Goal: Task Accomplishment & Management: Complete application form

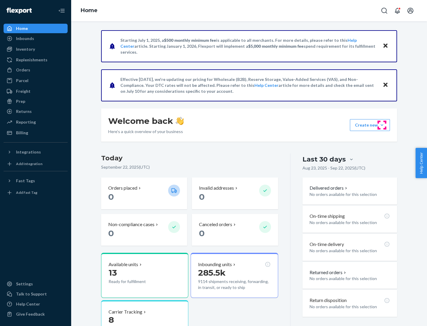
click at [382, 125] on button "Create new Create new inbound Create new order Create new product" at bounding box center [370, 125] width 40 height 12
click at [36, 39] on div "Inbounds" at bounding box center [35, 38] width 63 height 8
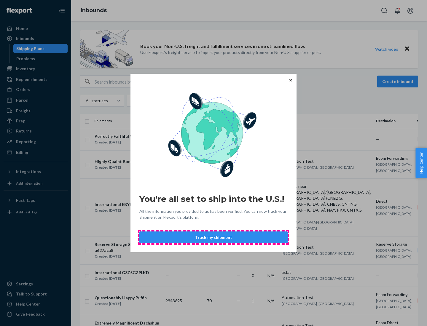
click at [214, 238] on button "Track my shipment" at bounding box center [213, 238] width 148 height 12
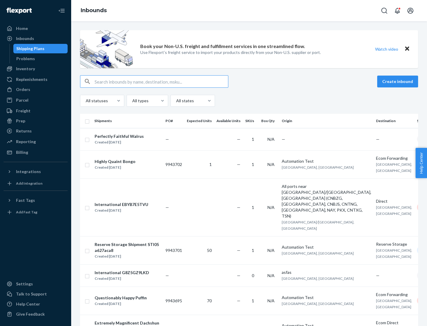
click at [399, 82] on button "Create inbound" at bounding box center [397, 82] width 41 height 12
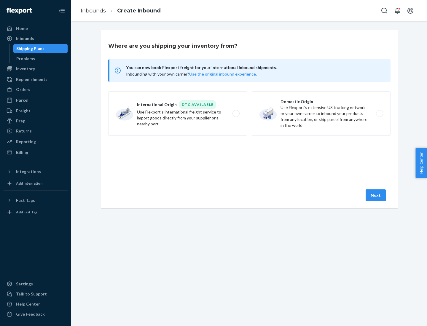
click at [178, 114] on label "International Origin DTC Available Use Flexport's international freight service…" at bounding box center [177, 113] width 139 height 45
click at [236, 114] on input "International Origin DTC Available Use Flexport's international freight service…" at bounding box center [238, 114] width 4 height 4
radio input "true"
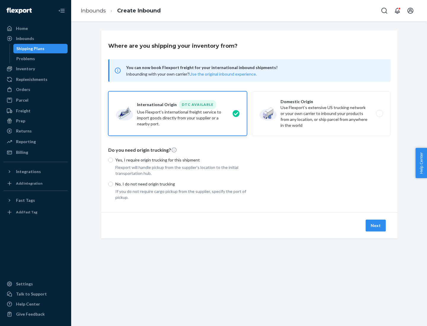
click at [181, 184] on p "No, I do not need origin trucking" at bounding box center [181, 184] width 132 height 6
click at [113, 184] on input "No, I do not need origin trucking" at bounding box center [110, 184] width 5 height 5
radio input "true"
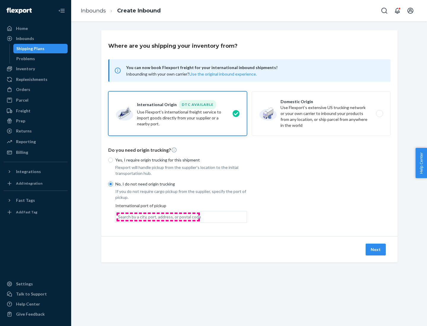
click at [158, 217] on div "Search by a city, port, address, or postal code" at bounding box center [159, 217] width 83 height 6
click at [119, 217] on input "Search by a city, port, address, or postal code" at bounding box center [118, 217] width 1 height 6
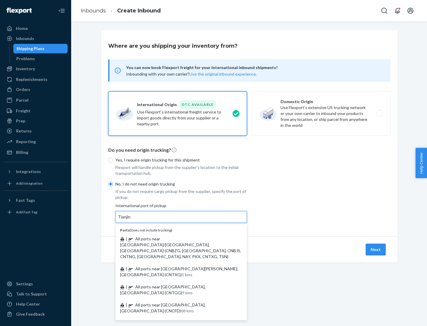
click at [175, 239] on span "| All ports near [GEOGRAPHIC_DATA]/[GEOGRAPHIC_DATA], [GEOGRAPHIC_DATA] (CNBZG,…" at bounding box center [180, 247] width 121 height 23
click at [131, 220] on input "Tianjin" at bounding box center [124, 217] width 13 height 6
type input "All ports near [GEOGRAPHIC_DATA]/[GEOGRAPHIC_DATA], [GEOGRAPHIC_DATA] (CNBZG, […"
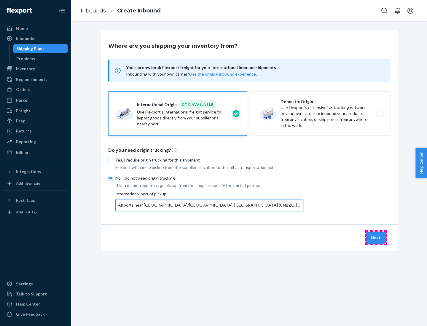
click at [376, 238] on button "Next" at bounding box center [376, 238] width 20 height 12
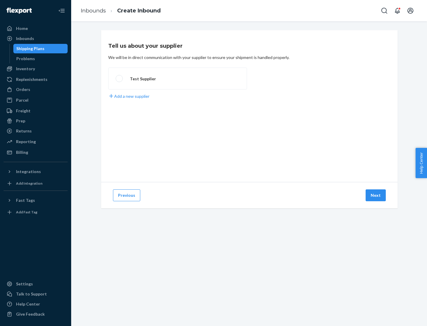
click at [178, 79] on label "Test Supplier" at bounding box center [177, 79] width 139 height 22
click at [120, 79] on input "Test Supplier" at bounding box center [118, 79] width 4 height 4
radio input "true"
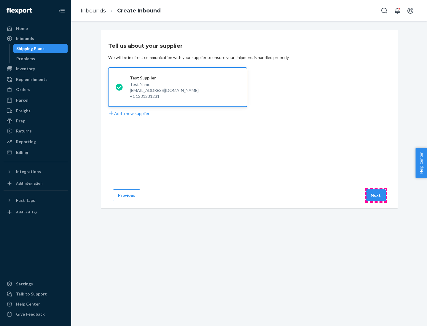
click at [376, 196] on button "Next" at bounding box center [376, 196] width 20 height 12
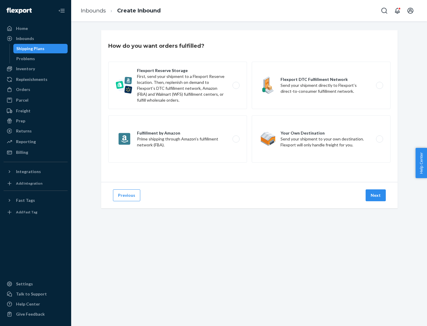
click at [250, 106] on div "Flexport Reserve Storage First, send your shipment to a Flexport Reserve locati…" at bounding box center [249, 113] width 282 height 103
click at [321, 85] on label "Flexport DTC Fulfillment Network Send your shipment directly to Flexport’s dire…" at bounding box center [321, 85] width 139 height 47
click at [379, 85] on input "Flexport DTC Fulfillment Network Send your shipment directly to Flexport’s dire…" at bounding box center [381, 86] width 4 height 4
radio input "true"
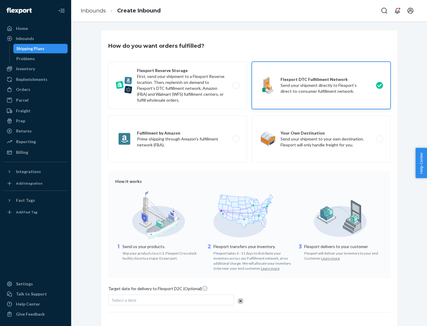
scroll to position [44, 0]
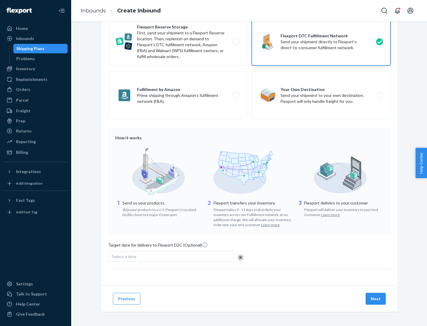
click at [376, 299] on button "Next" at bounding box center [376, 299] width 20 height 12
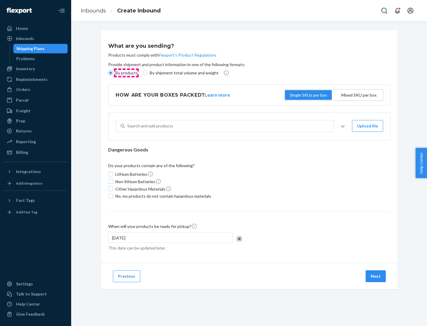
click at [126, 73] on p "By products" at bounding box center [126, 73] width 23 height 6
click at [113, 73] on input "By products" at bounding box center [110, 73] width 5 height 5
click at [149, 126] on div "Search and add products" at bounding box center [150, 126] width 46 height 6
click at [128, 126] on input "Search and add products" at bounding box center [127, 126] width 1 height 6
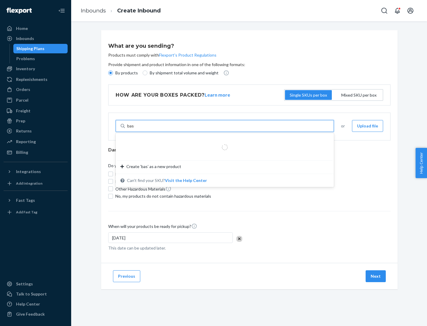
type input "basic"
click at [223, 140] on div "Basic Test Product 1" at bounding box center [222, 140] width 204 height 6
click at [137, 129] on input "basic" at bounding box center [132, 126] width 10 height 6
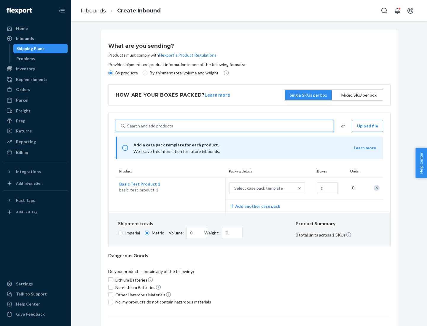
scroll to position [15, 0]
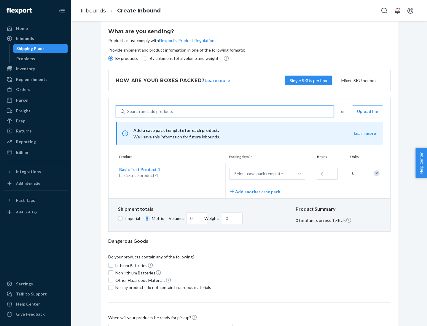
click at [258, 174] on div "Select case pack template" at bounding box center [258, 174] width 49 height 6
click at [205, 174] on input "Select case pack template" at bounding box center [205, 174] width 0 height 0
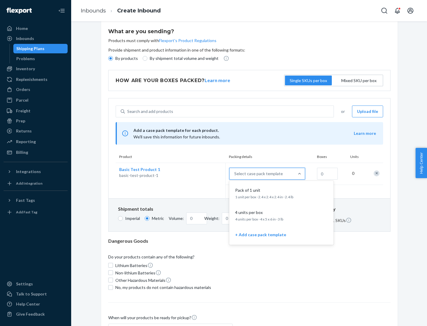
scroll to position [34, 0]
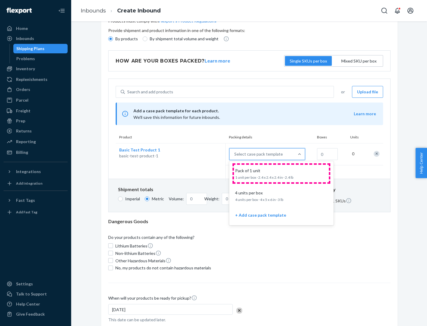
click at [282, 174] on div "Pack of 1 unit" at bounding box center [280, 171] width 95 height 6
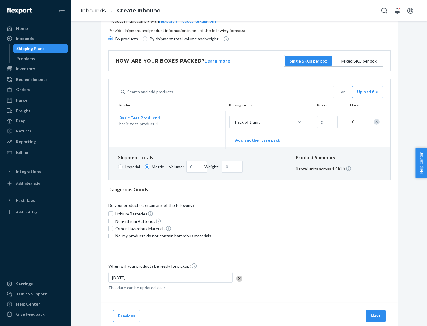
scroll to position [0, 0]
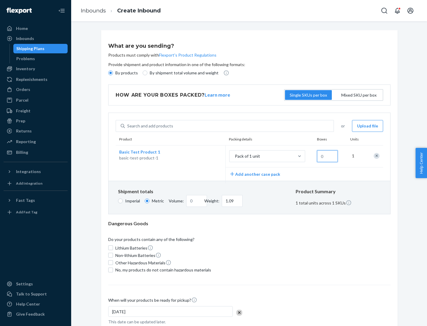
type input "1.09"
type input "1"
type input "10.89"
type input "10"
type input "0.02"
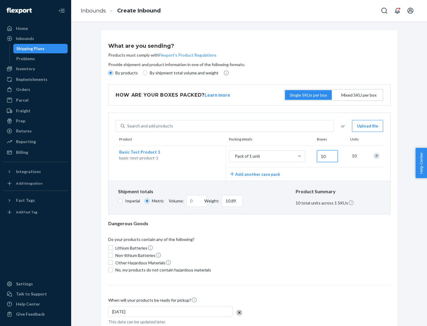
type input "108.86"
type input "100"
type input "0.23"
type input "1088.62"
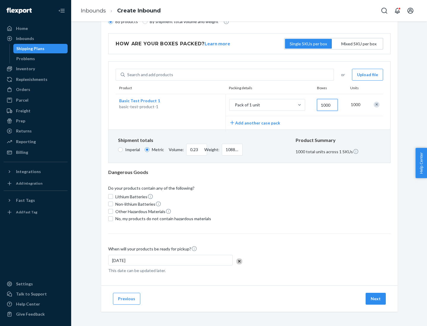
type input "1000"
click at [162, 219] on span "No, my products do not contain hazardous materials" at bounding box center [163, 219] width 96 height 6
click at [113, 219] on input "No, my products do not contain hazardous materials" at bounding box center [110, 219] width 5 height 5
checkbox input "true"
click at [376, 299] on button "Next" at bounding box center [376, 299] width 20 height 12
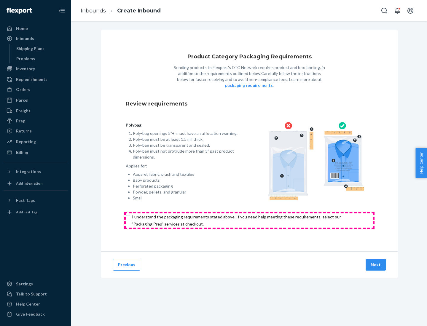
click at [250, 220] on input "checkbox" at bounding box center [249, 221] width 247 height 14
checkbox input "true"
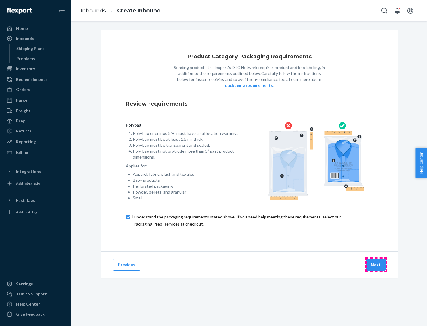
click at [376, 265] on button "Next" at bounding box center [376, 265] width 20 height 12
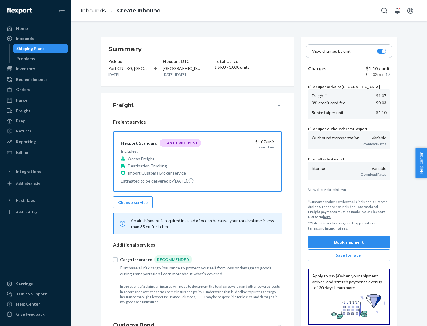
scroll to position [69, 0]
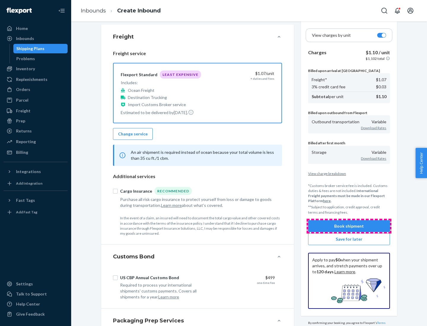
click at [349, 226] on button "Book shipment" at bounding box center [349, 226] width 82 height 12
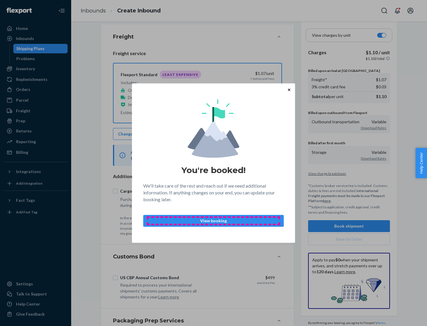
click at [214, 221] on p "View booking" at bounding box center [213, 221] width 131 height 6
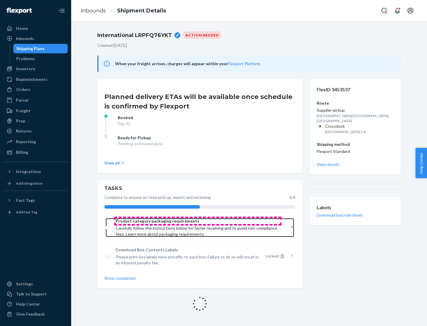
click at [198, 221] on span "Product category packaging requirements" at bounding box center [198, 221] width 164 height 6
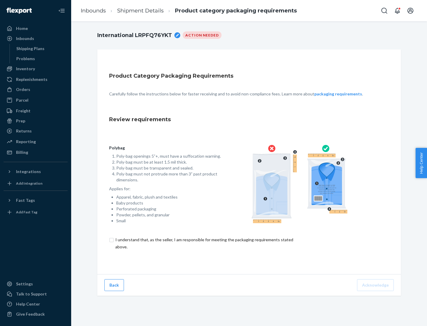
click at [204, 243] on input "checkbox" at bounding box center [207, 243] width 197 height 14
checkbox input "true"
click at [376, 285] on button "Acknowledge" at bounding box center [375, 285] width 37 height 12
